Goal: Information Seeking & Learning: Learn about a topic

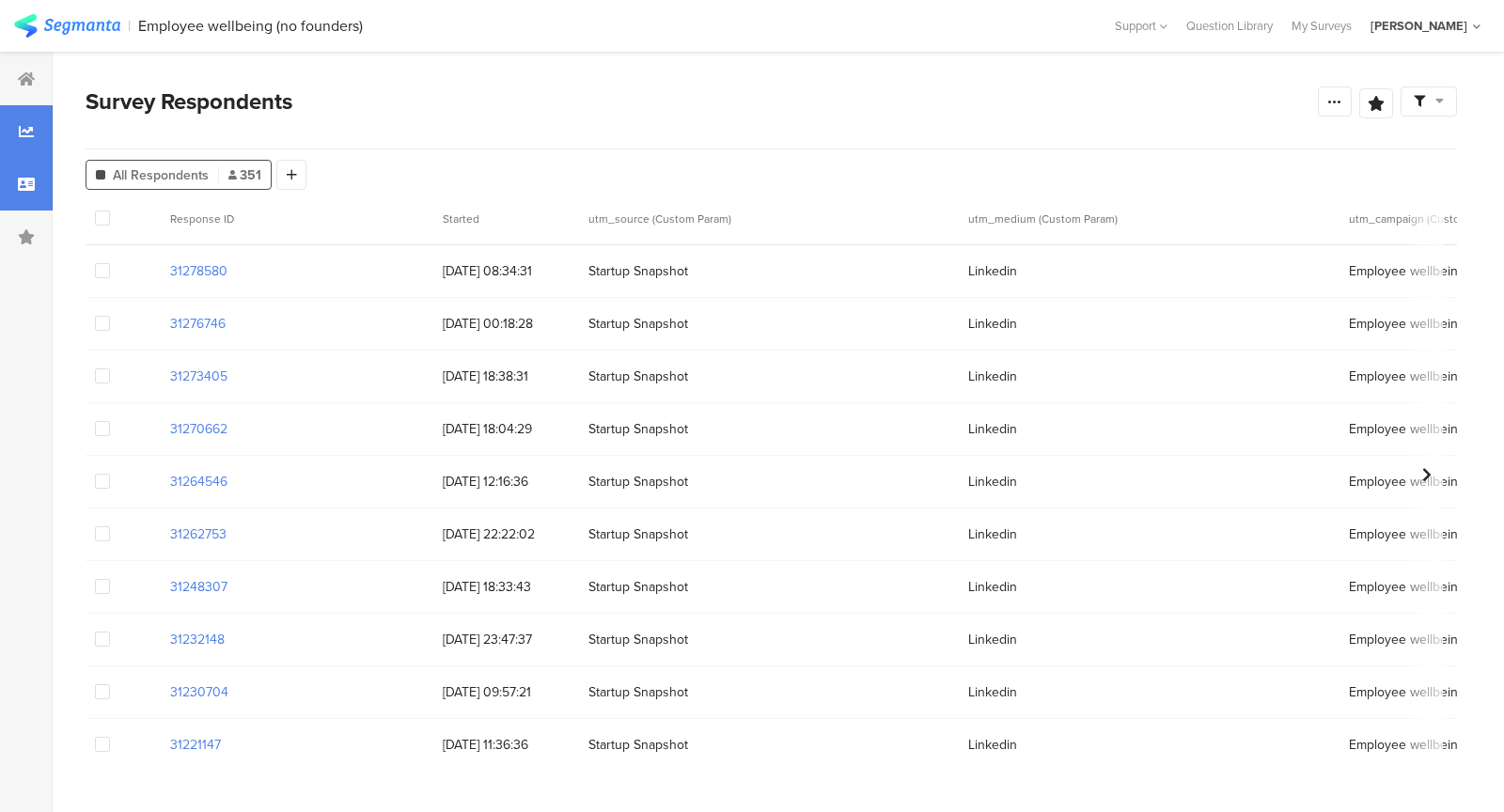
click at [6, 127] on div at bounding box center [26, 131] width 53 height 53
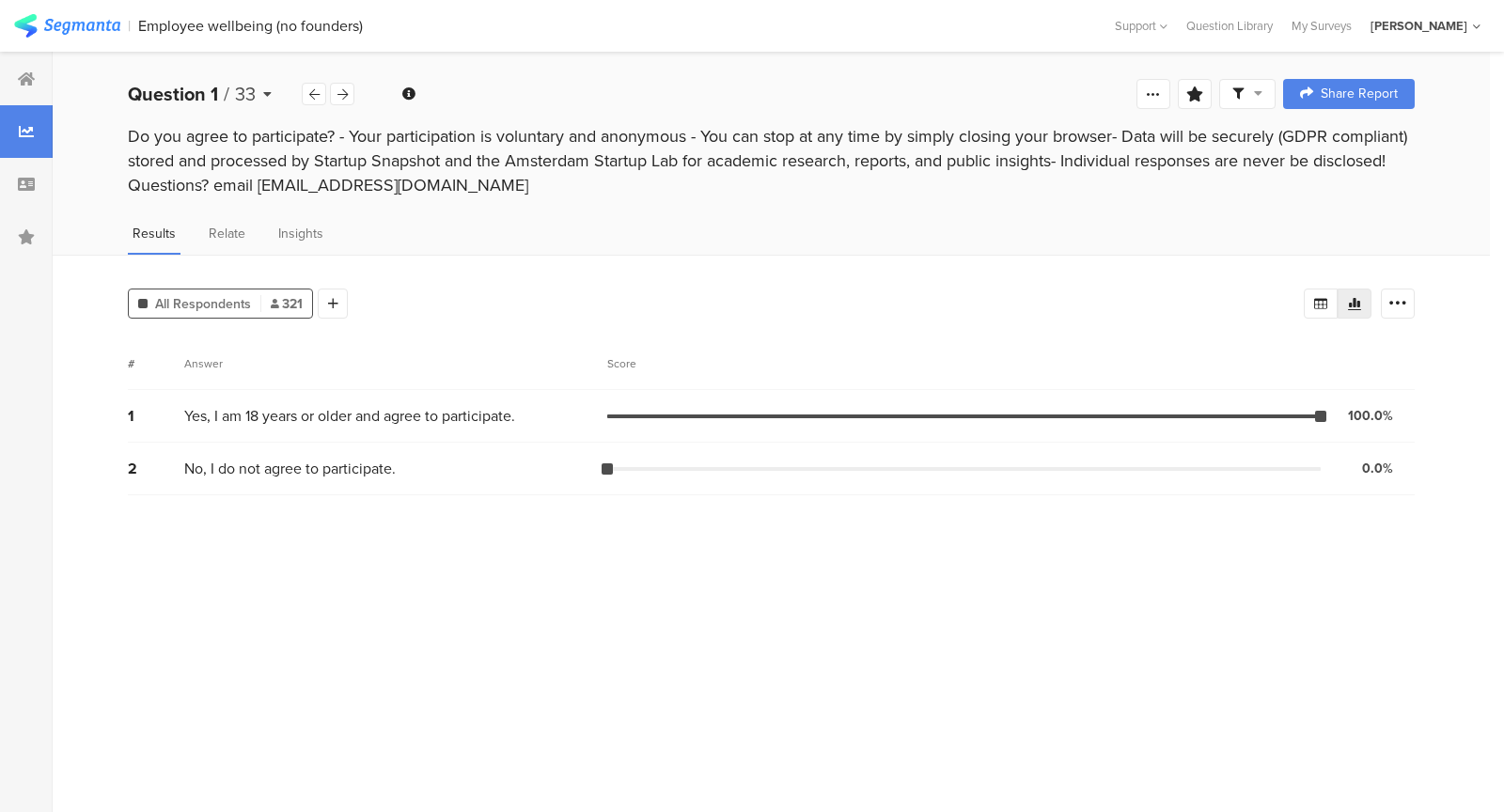
click at [269, 101] on div "Question 1 / 33" at bounding box center [215, 93] width 174 height 28
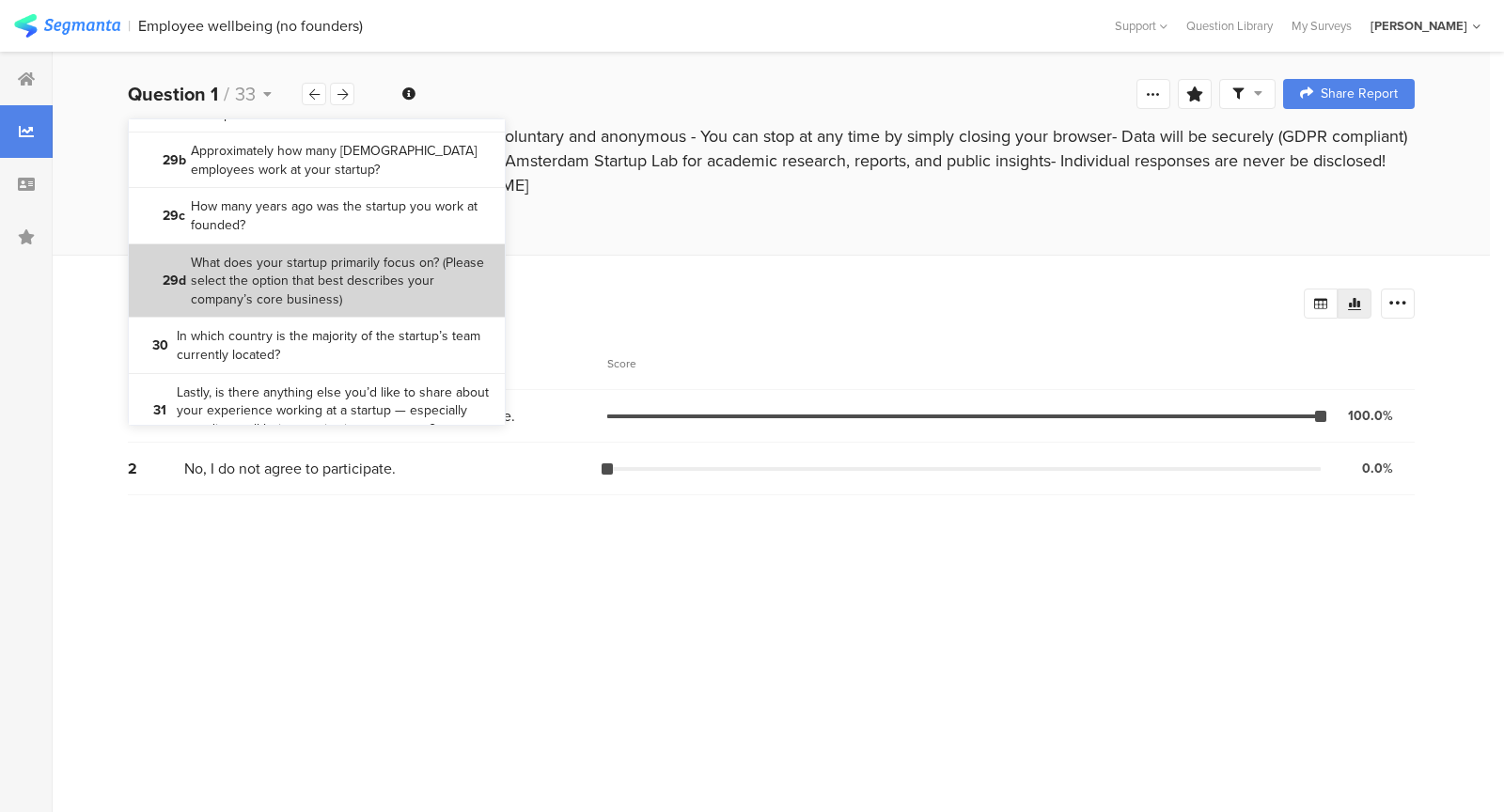
scroll to position [2503, 0]
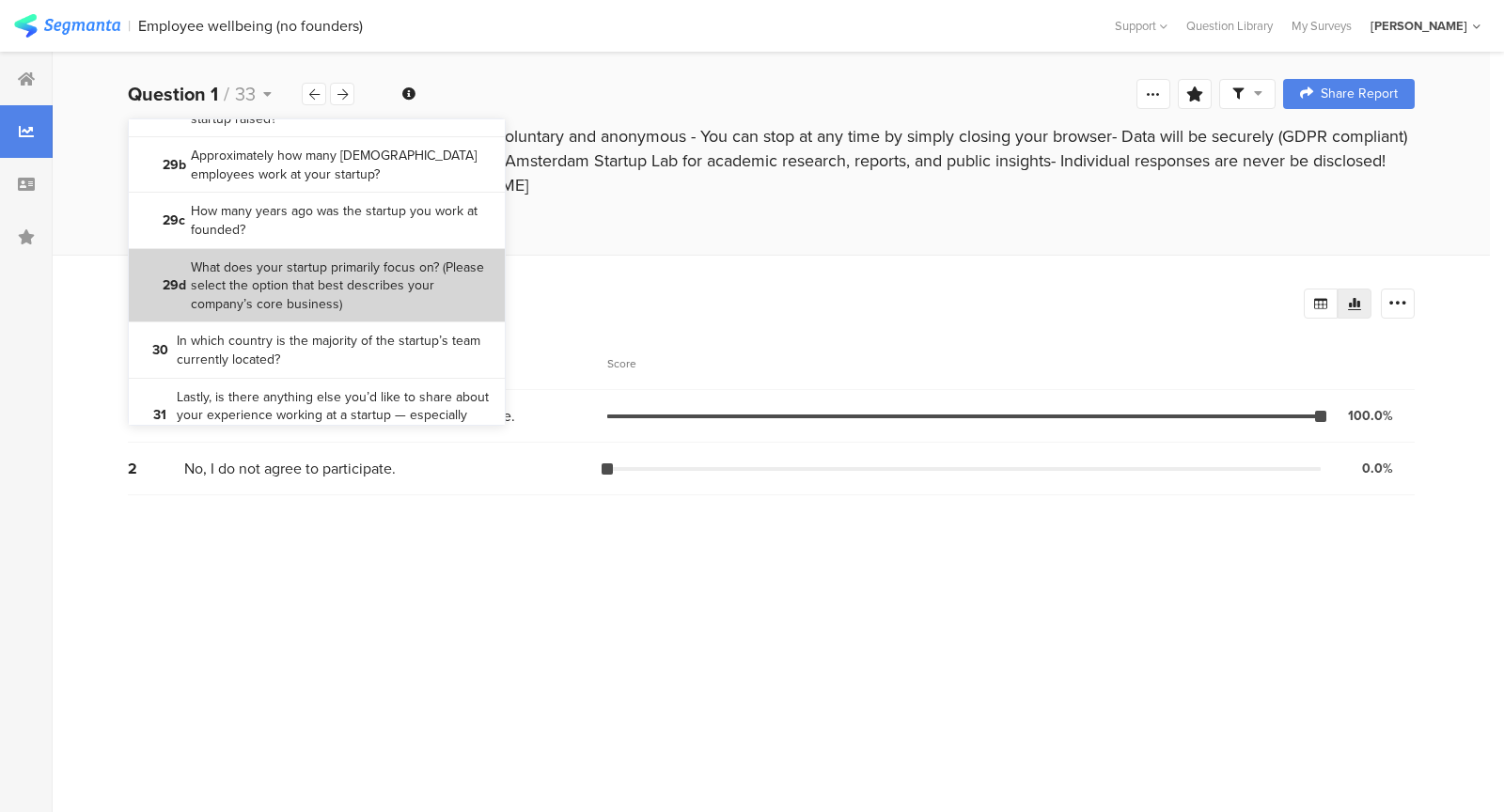
click at [365, 256] on section "29d What does your startup primarily focus on? (Please select the option that b…" at bounding box center [316, 286] width 376 height 75
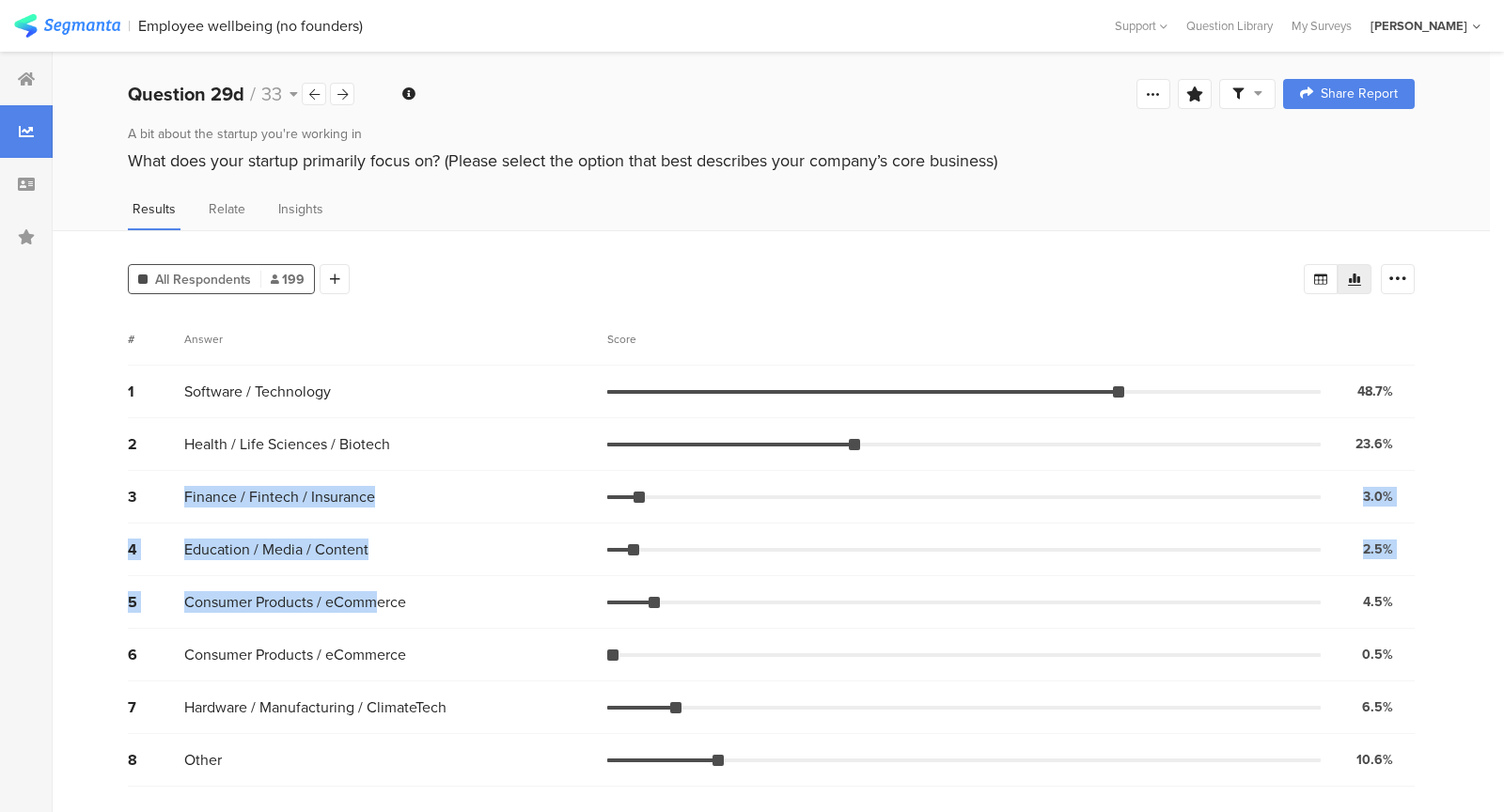
drag, startPoint x: 313, startPoint y: 484, endPoint x: 381, endPoint y: 595, distance: 130.2
click at [381, 595] on div "1 Software / Technology 48.7% 97 votes 2 Health / Life Sciences / Biotech 23.6%…" at bounding box center [771, 576] width 1288 height 421
click at [381, 595] on span "Consumer Products / eCommerce" at bounding box center [295, 601] width 222 height 22
drag, startPoint x: 381, startPoint y: 595, endPoint x: 315, endPoint y: 466, distance: 144.9
click at [315, 466] on div "1 Software / Technology 48.7% 97 votes 2 Health / Life Sciences / Biotech 23.6%…" at bounding box center [771, 576] width 1288 height 421
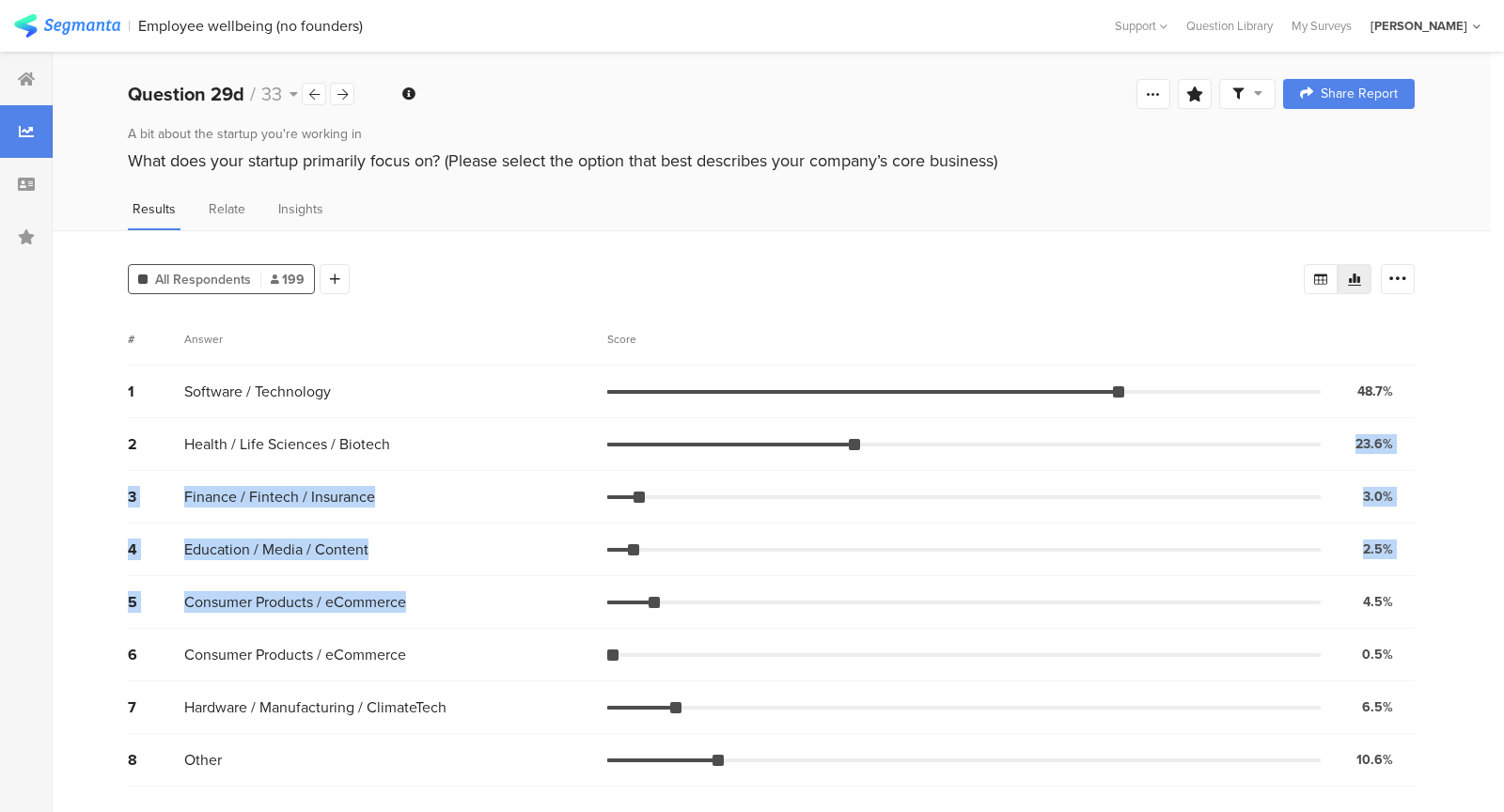
click at [315, 466] on div "2 Health / Life Sciences / Biotech 23.6% 47 votes" at bounding box center [771, 444] width 1288 height 53
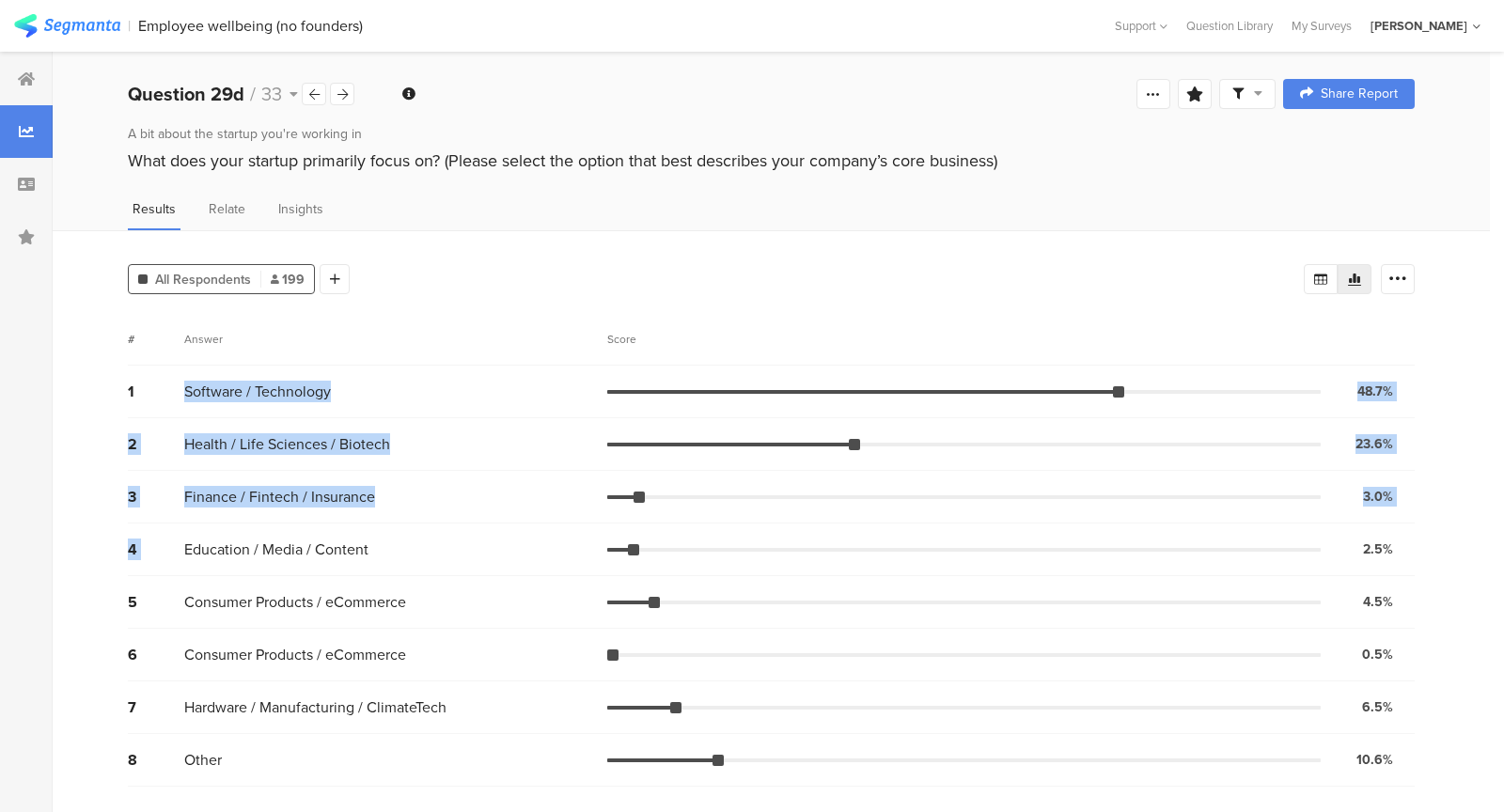
drag, startPoint x: 226, startPoint y: 376, endPoint x: 344, endPoint y: 539, distance: 201.2
click at [344, 539] on div "1 Software / Technology 48.7% 97 votes 2 Health / Life Sciences / Biotech 23.6%…" at bounding box center [771, 576] width 1288 height 421
click at [344, 539] on span "Education / Media / Content" at bounding box center [276, 549] width 184 height 22
drag, startPoint x: 387, startPoint y: 451, endPoint x: 248, endPoint y: 259, distance: 237.0
click at [248, 259] on div "All Respondents 199 Add Segment Segment markers Confidence interval Vote count …" at bounding box center [771, 521] width 1438 height 582
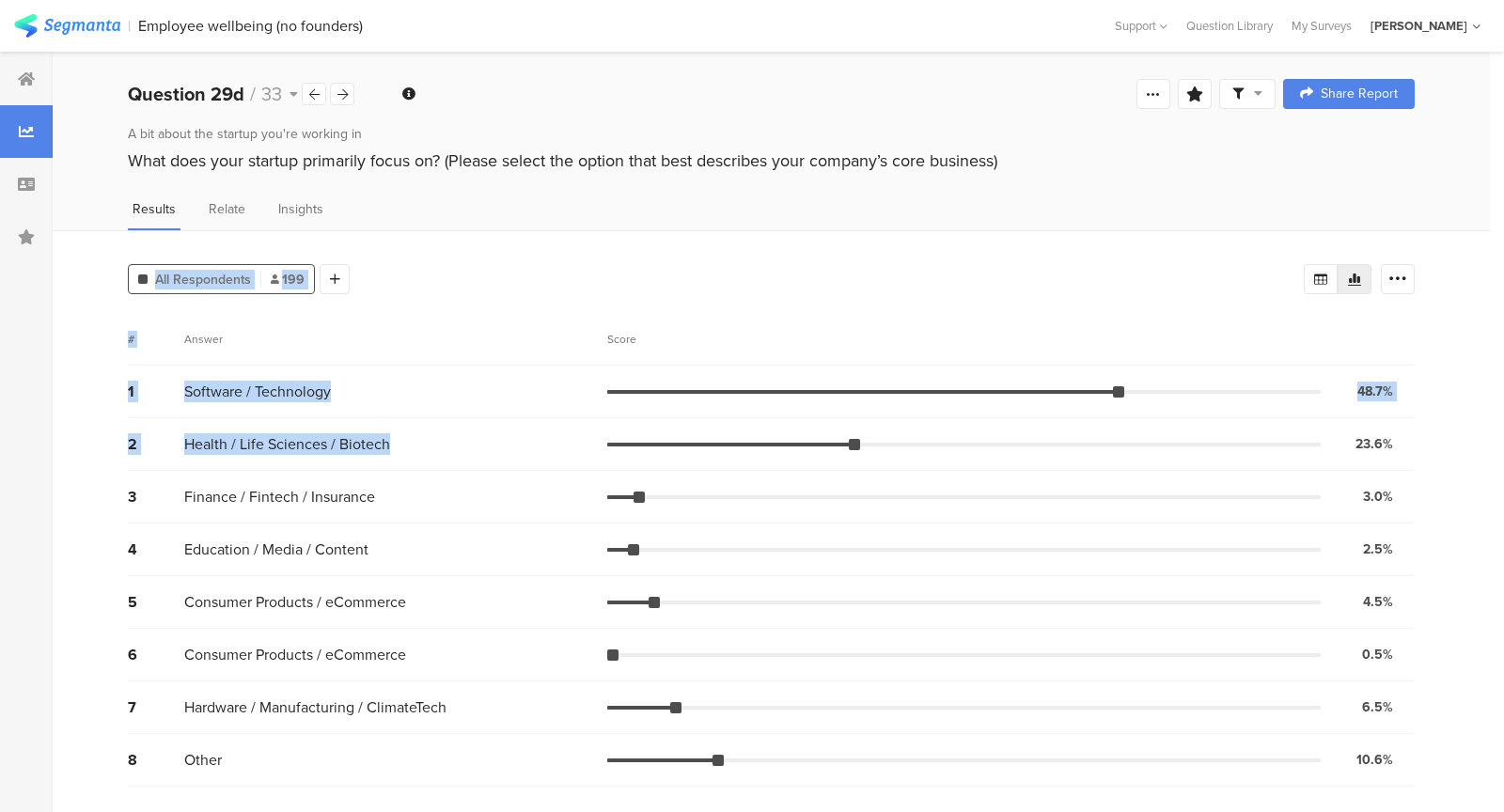
click at [265, 334] on div "Answer" at bounding box center [396, 339] width 423 height 17
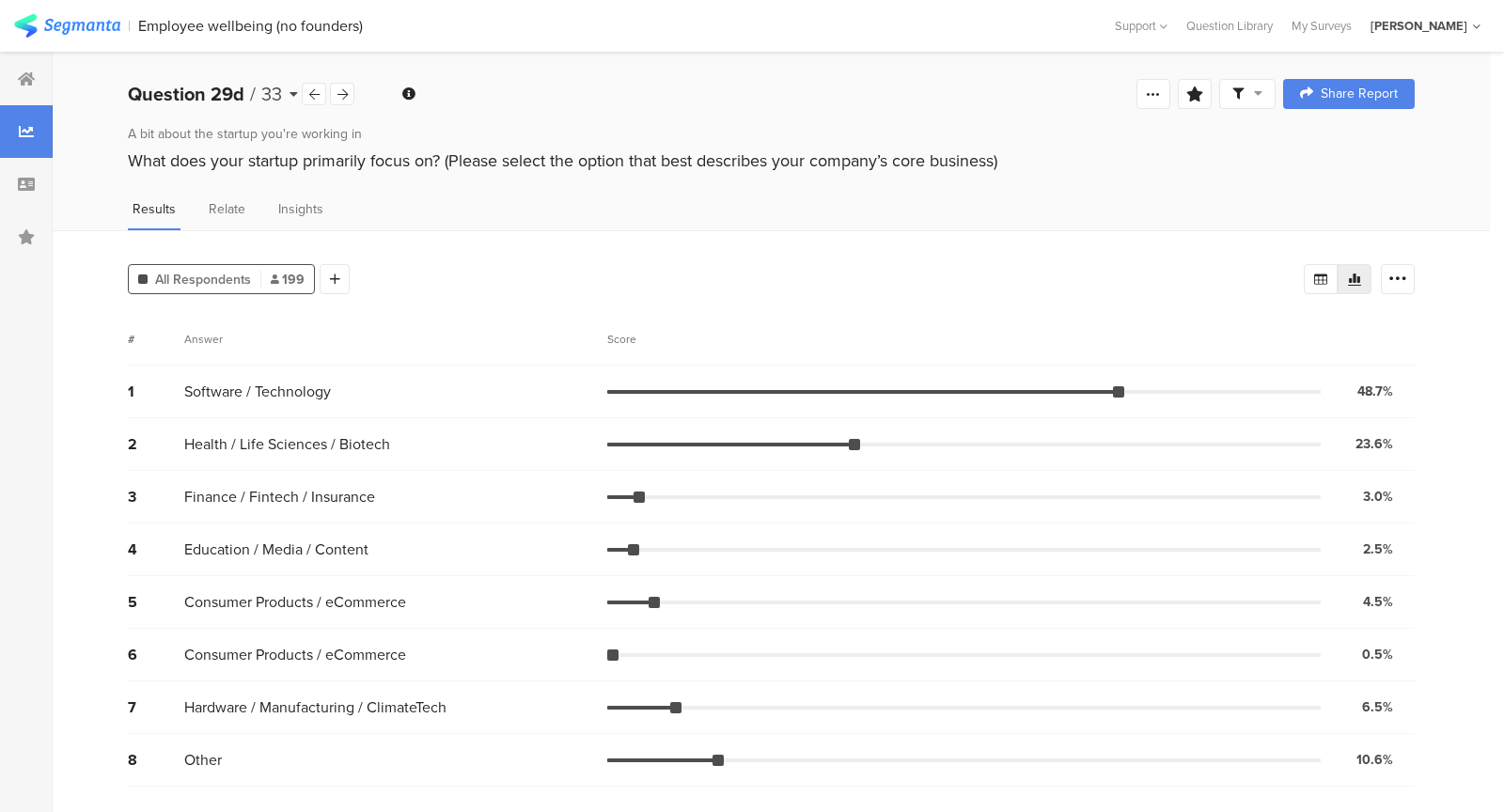
click at [299, 93] on div "Question 29d / 33" at bounding box center [215, 93] width 174 height 28
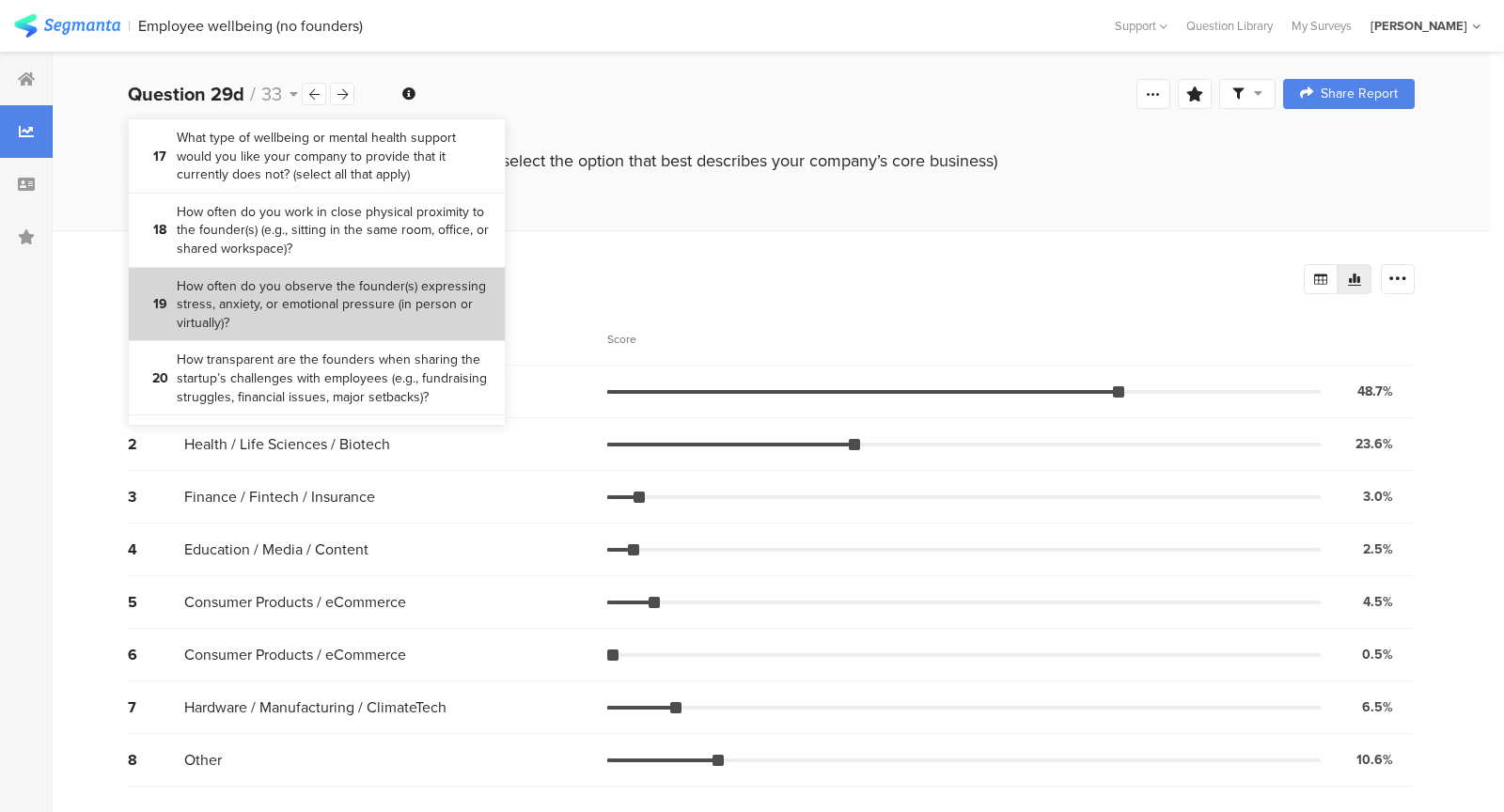
scroll to position [1559, 0]
